Goal: Find specific page/section: Find specific page/section

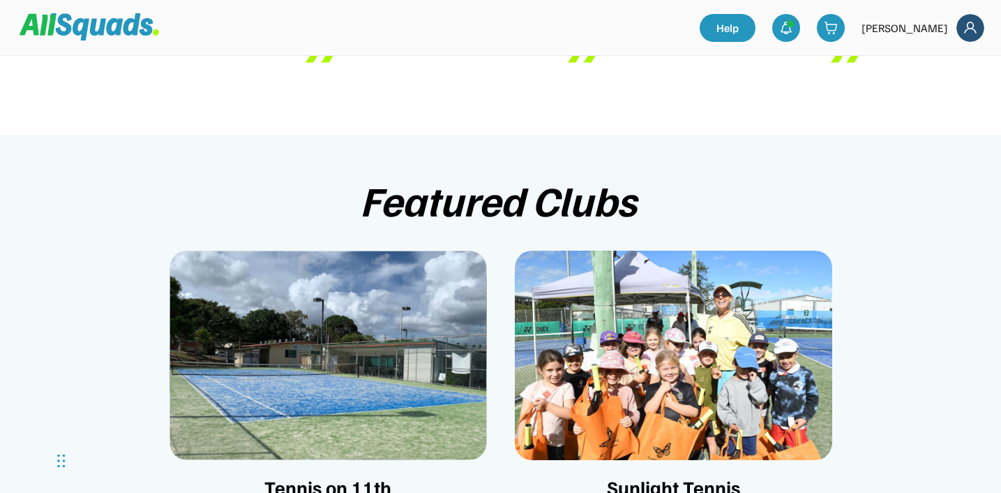
click at [378, 320] on img at bounding box center [329, 355] width 318 height 209
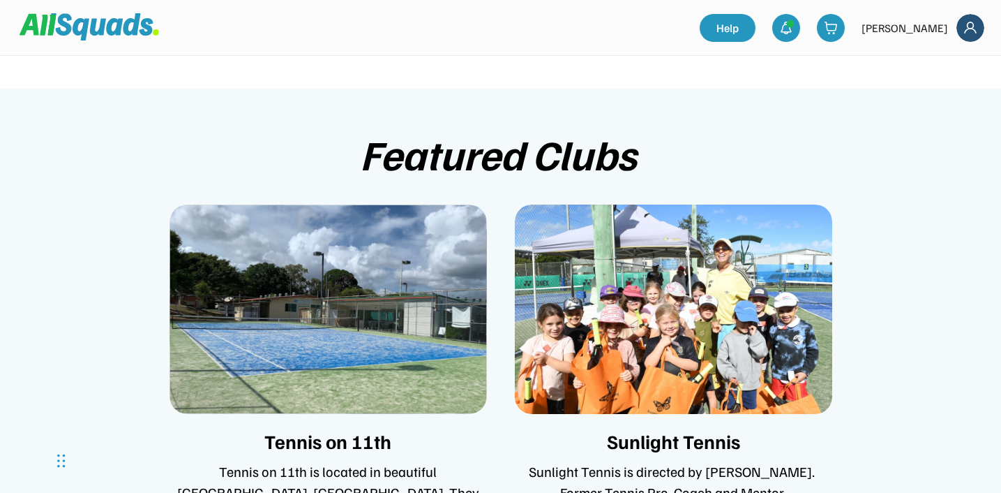
scroll to position [2885, 0]
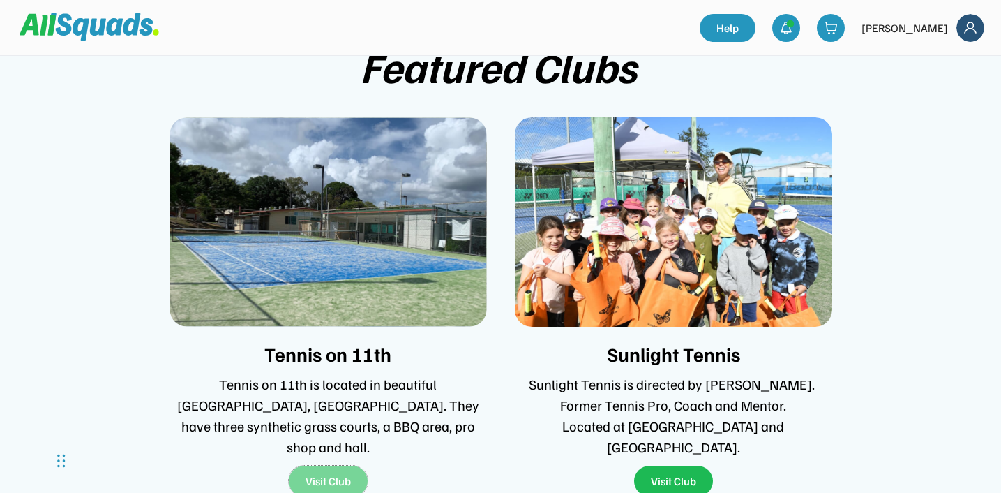
click at [299, 465] on button "Visit Club" at bounding box center [328, 480] width 79 height 31
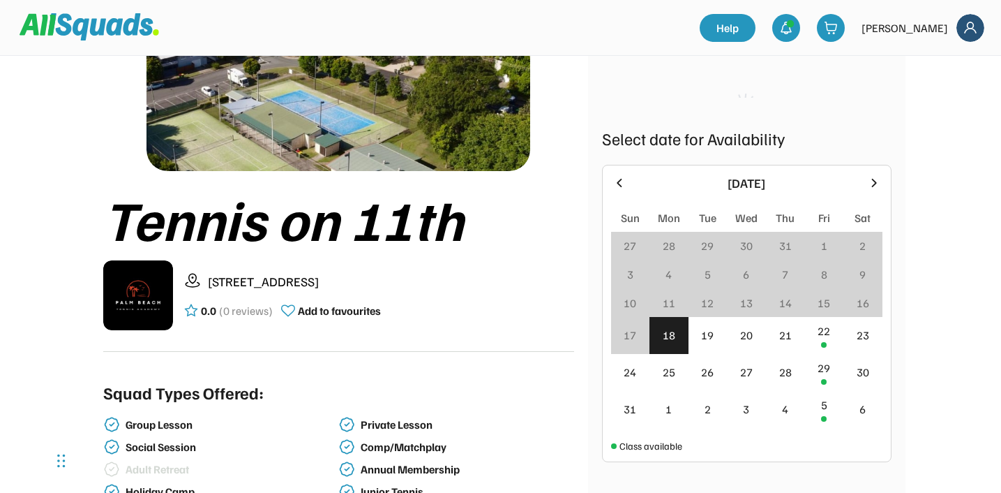
scroll to position [185, 0]
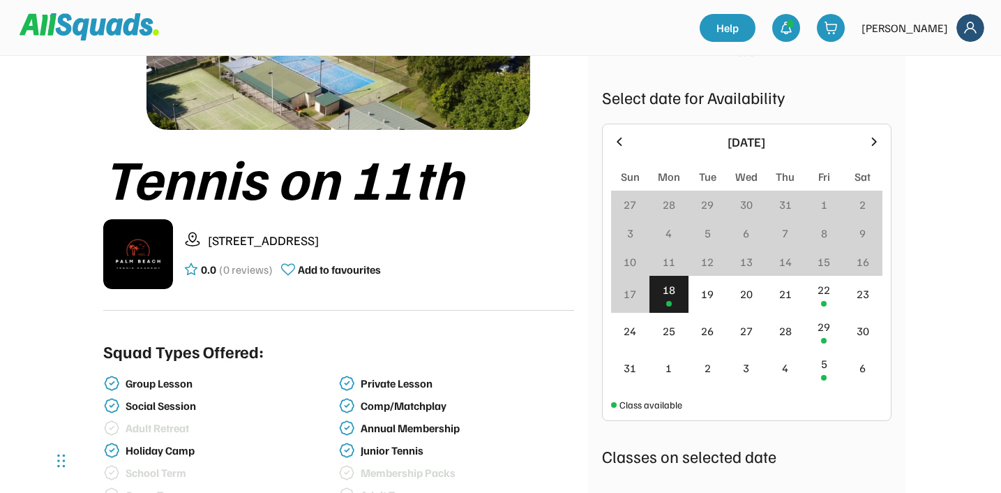
click at [683, 299] on div "18" at bounding box center [669, 294] width 39 height 37
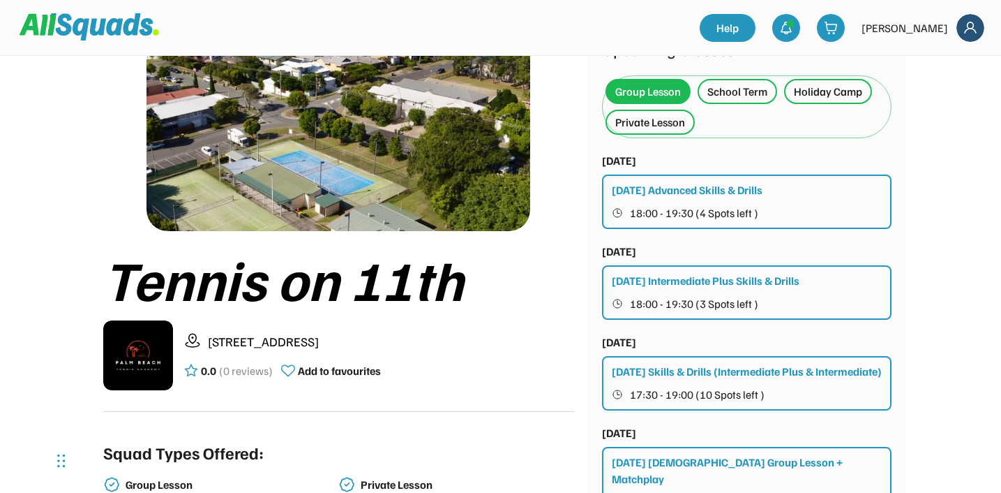
scroll to position [0, 0]
